Goal: Use online tool/utility: Utilize a website feature to perform a specific function

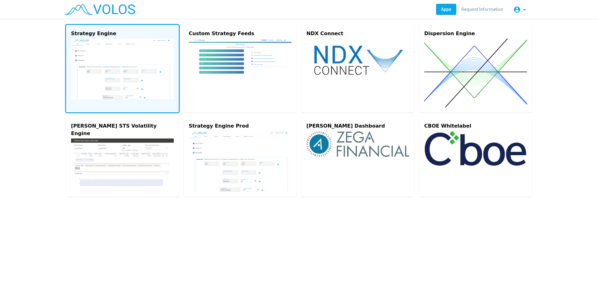
click at [110, 40] on img at bounding box center [122, 69] width 103 height 61
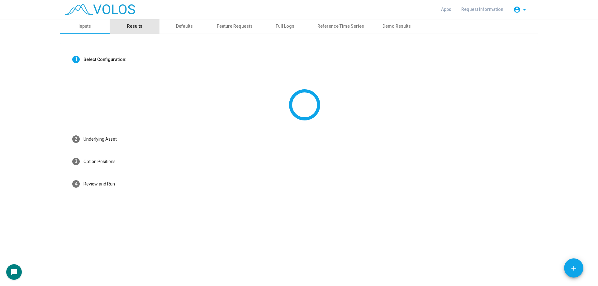
click at [133, 31] on div "Results" at bounding box center [135, 26] width 50 height 15
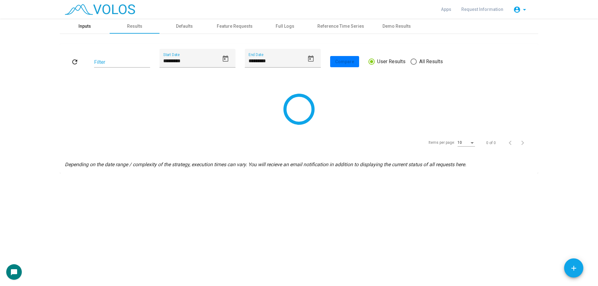
click at [108, 29] on div "Inputs" at bounding box center [85, 26] width 50 height 15
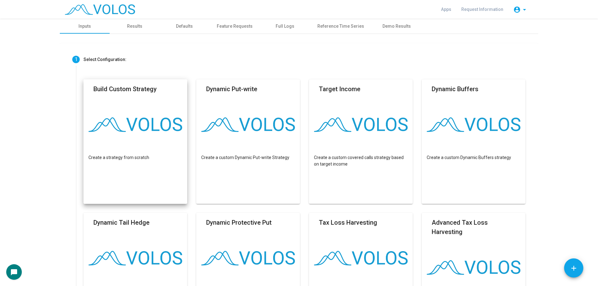
click at [138, 108] on mat-card "Build Custom Strategy Create a strategy from scratch" at bounding box center [135, 141] width 104 height 125
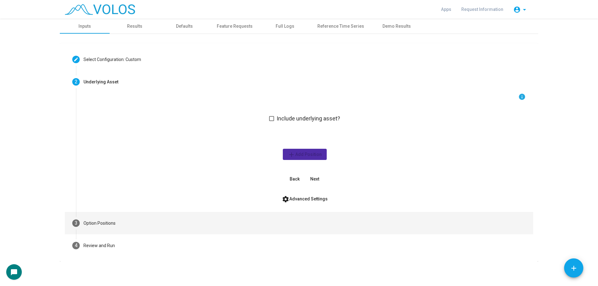
click at [161, 214] on mat-step-header "3 Option Positions" at bounding box center [299, 223] width 468 height 22
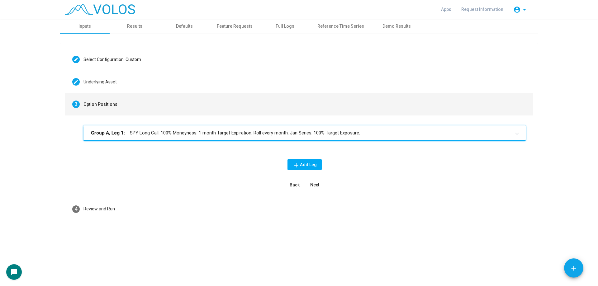
click at [180, 140] on mat-expansion-panel-header "Group A, Leg 1: SPY Long Call. 100% Moneyness. 1 month Target Expiration. Roll …" at bounding box center [304, 133] width 442 height 15
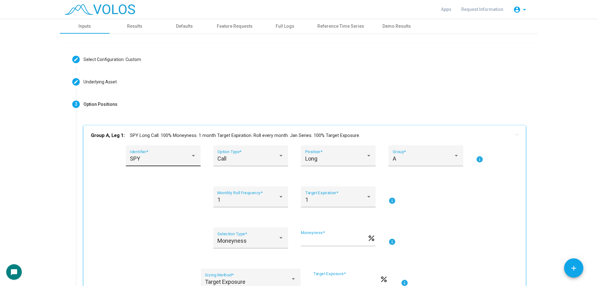
click at [162, 161] on div "SPY" at bounding box center [160, 159] width 61 height 6
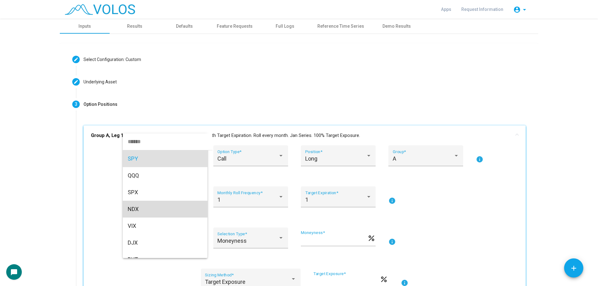
click at [155, 213] on span "NDX" at bounding box center [165, 209] width 75 height 17
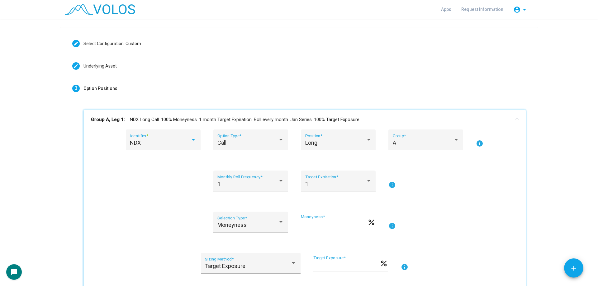
scroll to position [31, 0]
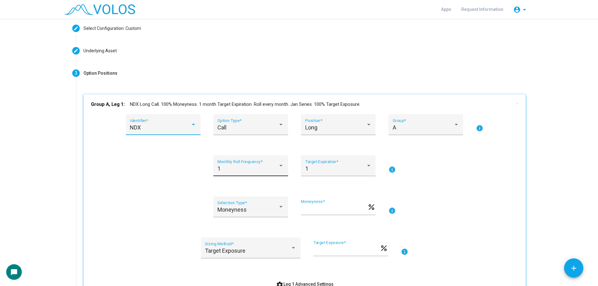
click at [218, 167] on span "1" at bounding box center [218, 168] width 3 height 7
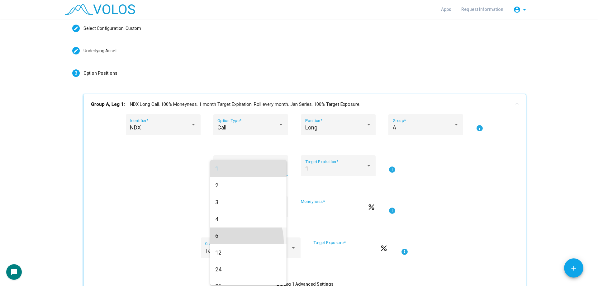
click at [230, 242] on span "6" at bounding box center [248, 236] width 66 height 17
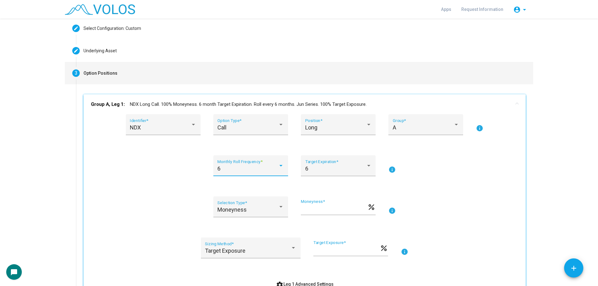
click at [181, 105] on mat-panel-title "Group A, Leg 1: NDX Long Call. 100% Moneyness. 6 month Target Expiration. Roll …" at bounding box center [301, 104] width 420 height 7
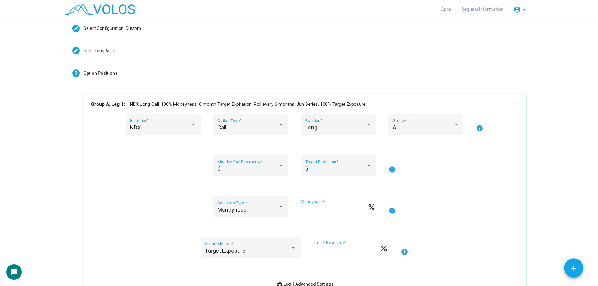
scroll to position [0, 0]
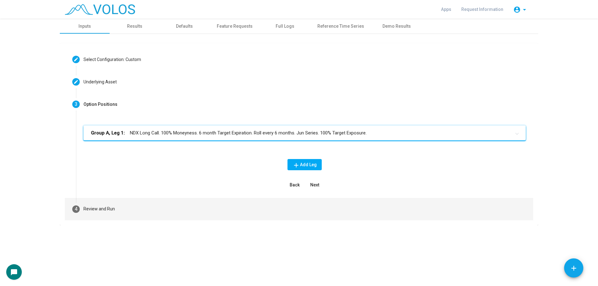
click at [163, 210] on mat-step-header "4 Review and Run" at bounding box center [299, 209] width 468 height 22
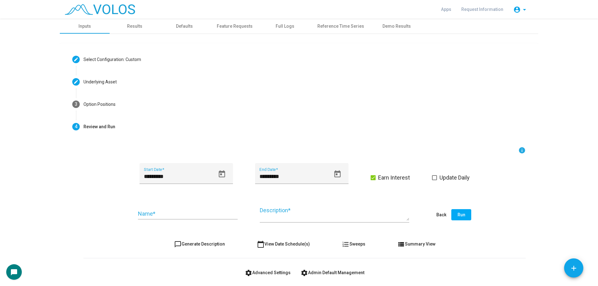
click at [180, 220] on div "Name *" at bounding box center [188, 215] width 100 height 23
click at [183, 214] on input "Name *" at bounding box center [188, 214] width 100 height 6
type input "**********"
click at [201, 242] on span "chat_bubble_outline Generate Description" at bounding box center [199, 244] width 51 height 5
type textarea "**********"
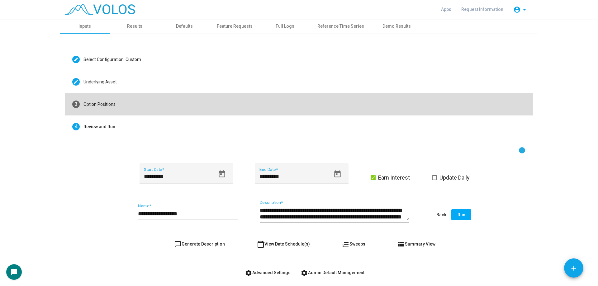
click at [129, 109] on mat-step-header "3 Option Positions" at bounding box center [299, 104] width 468 height 22
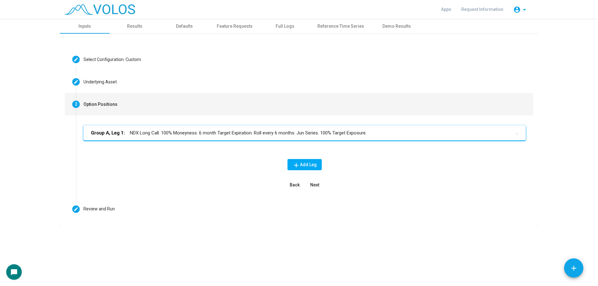
click at [180, 132] on mat-panel-title "Group A, Leg 1: NDX Long Call. 100% Moneyness. 6 month Target Expiration. Roll …" at bounding box center [301, 133] width 420 height 7
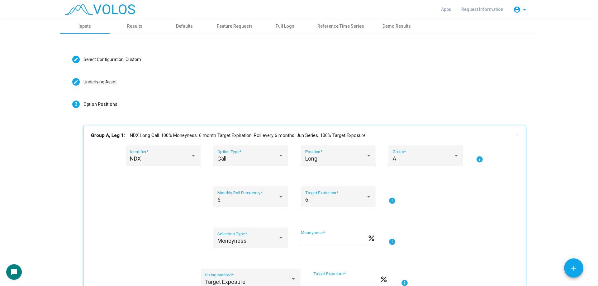
click at [187, 136] on mat-panel-title "Group A, Leg 1: NDX Long Call. 100% Moneyness. 6 month Target Expiration. Roll …" at bounding box center [301, 135] width 420 height 7
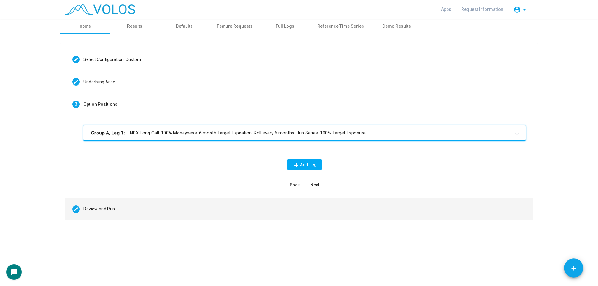
click at [164, 214] on mat-step-header "Editable create Review and Run" at bounding box center [299, 209] width 468 height 22
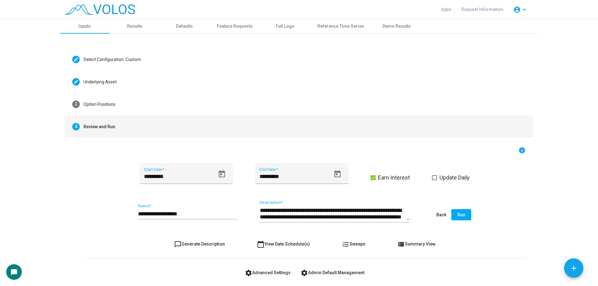
click at [192, 245] on span "chat_bubble_outline Generate Description" at bounding box center [199, 244] width 51 height 5
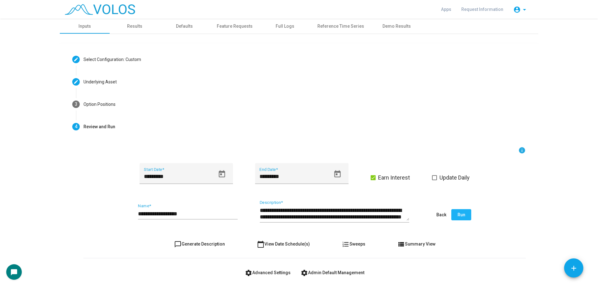
click at [451, 216] on button "Run" at bounding box center [461, 214] width 20 height 11
